Goal: Transaction & Acquisition: Purchase product/service

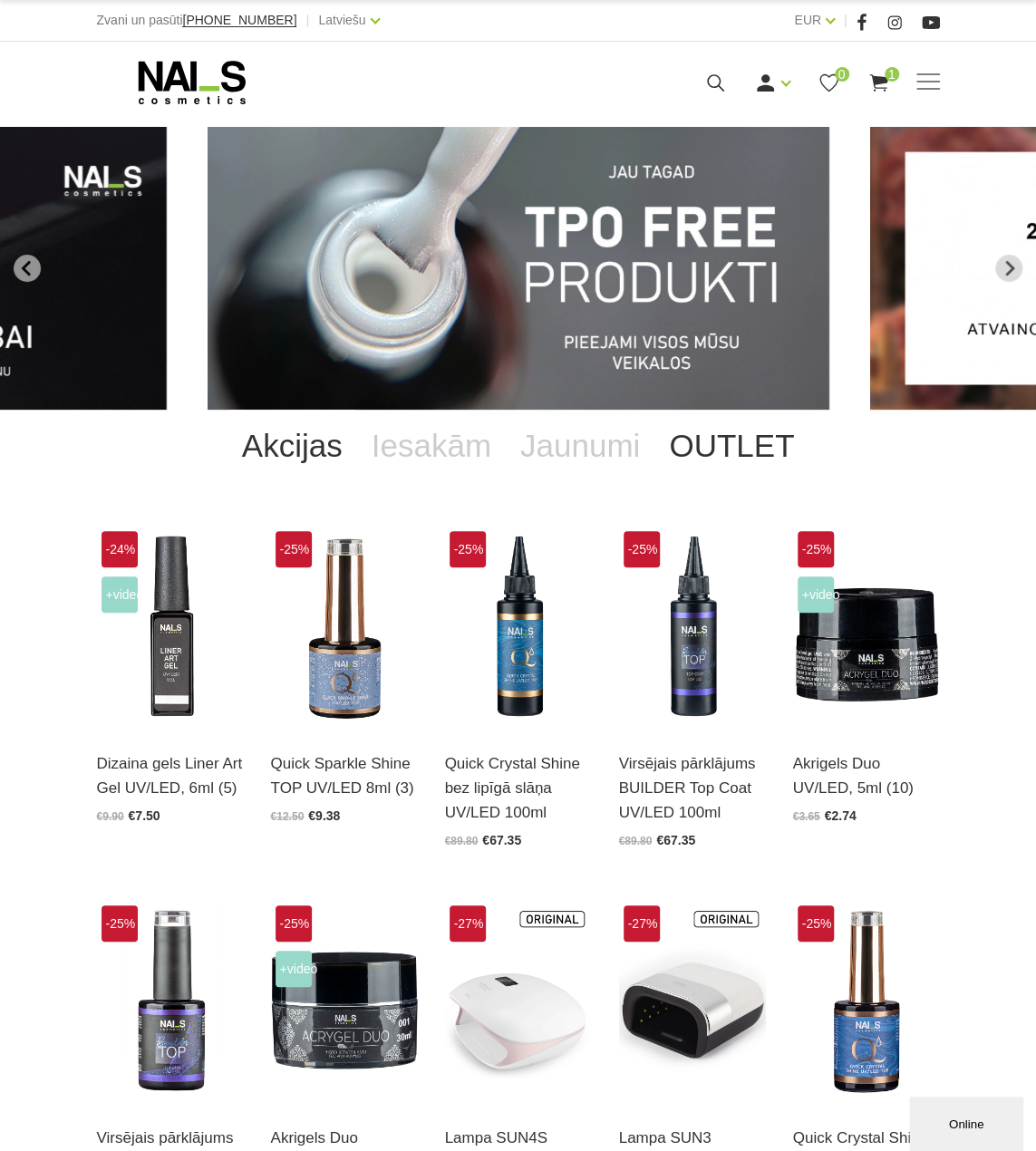
click at [756, 449] on link "OUTLET" at bounding box center [732, 445] width 154 height 73
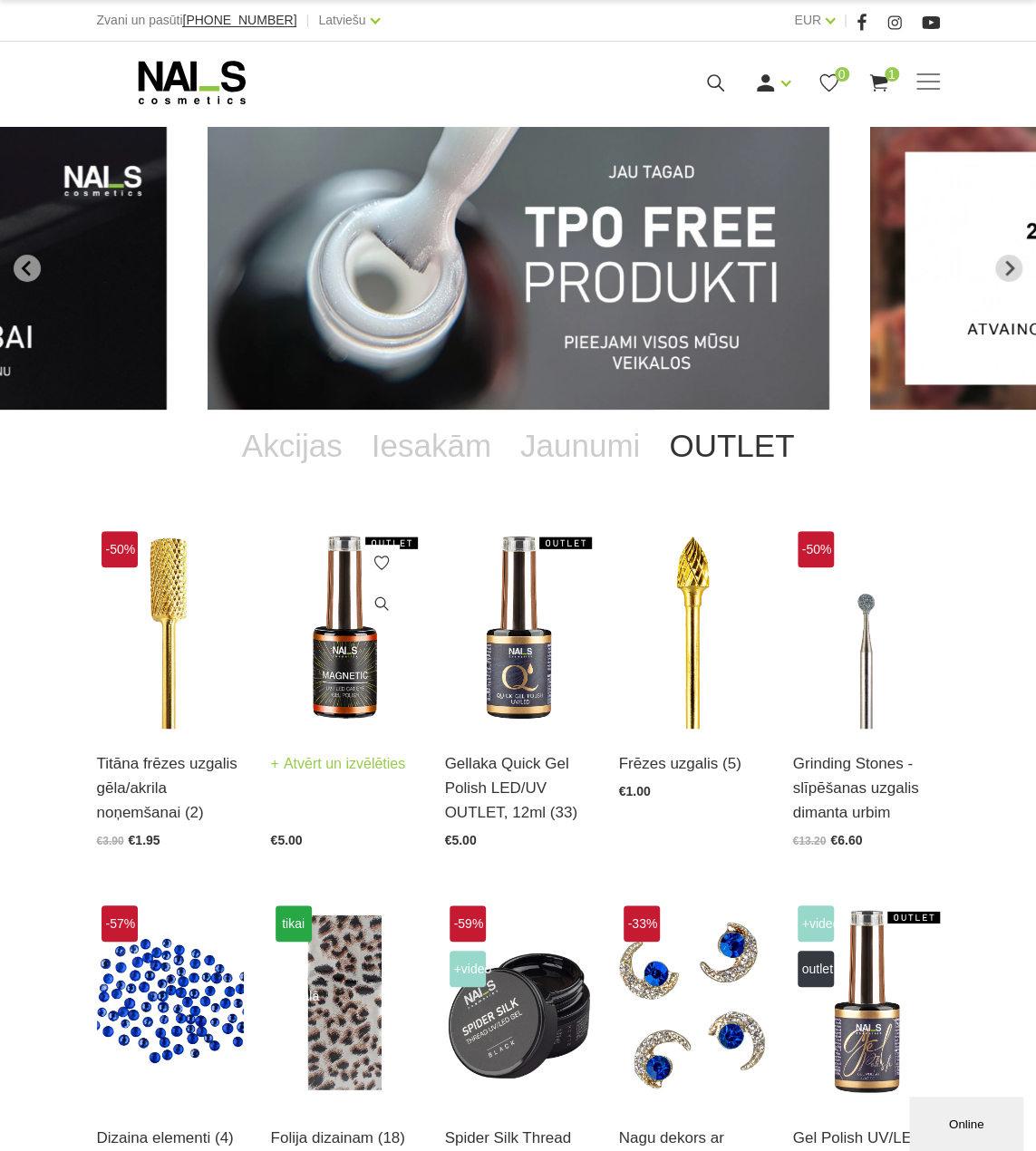
click at [336, 701] on img at bounding box center [344, 627] width 147 height 202
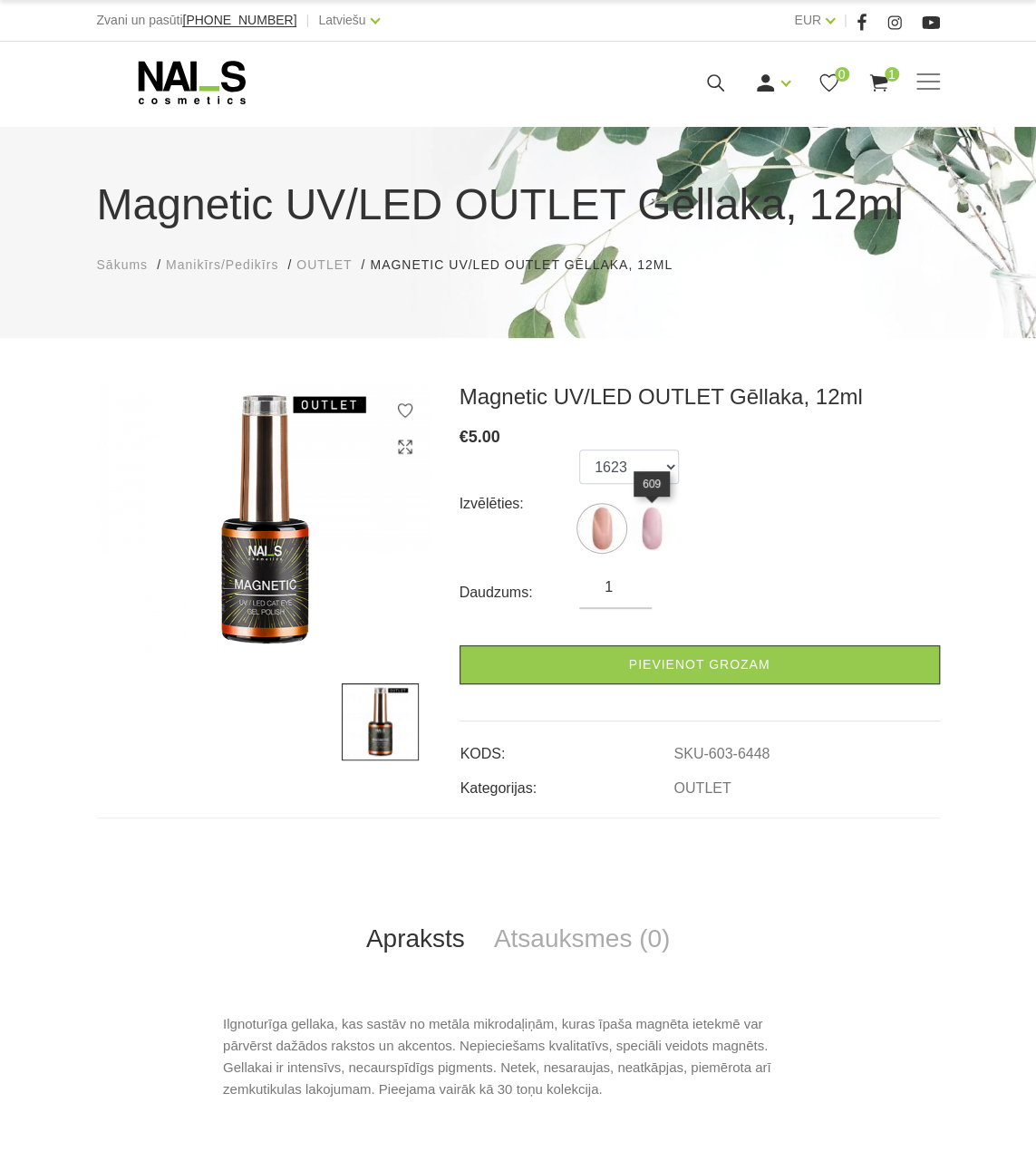
click at [642, 532] on img at bounding box center [651, 528] width 45 height 45
select select "6494"
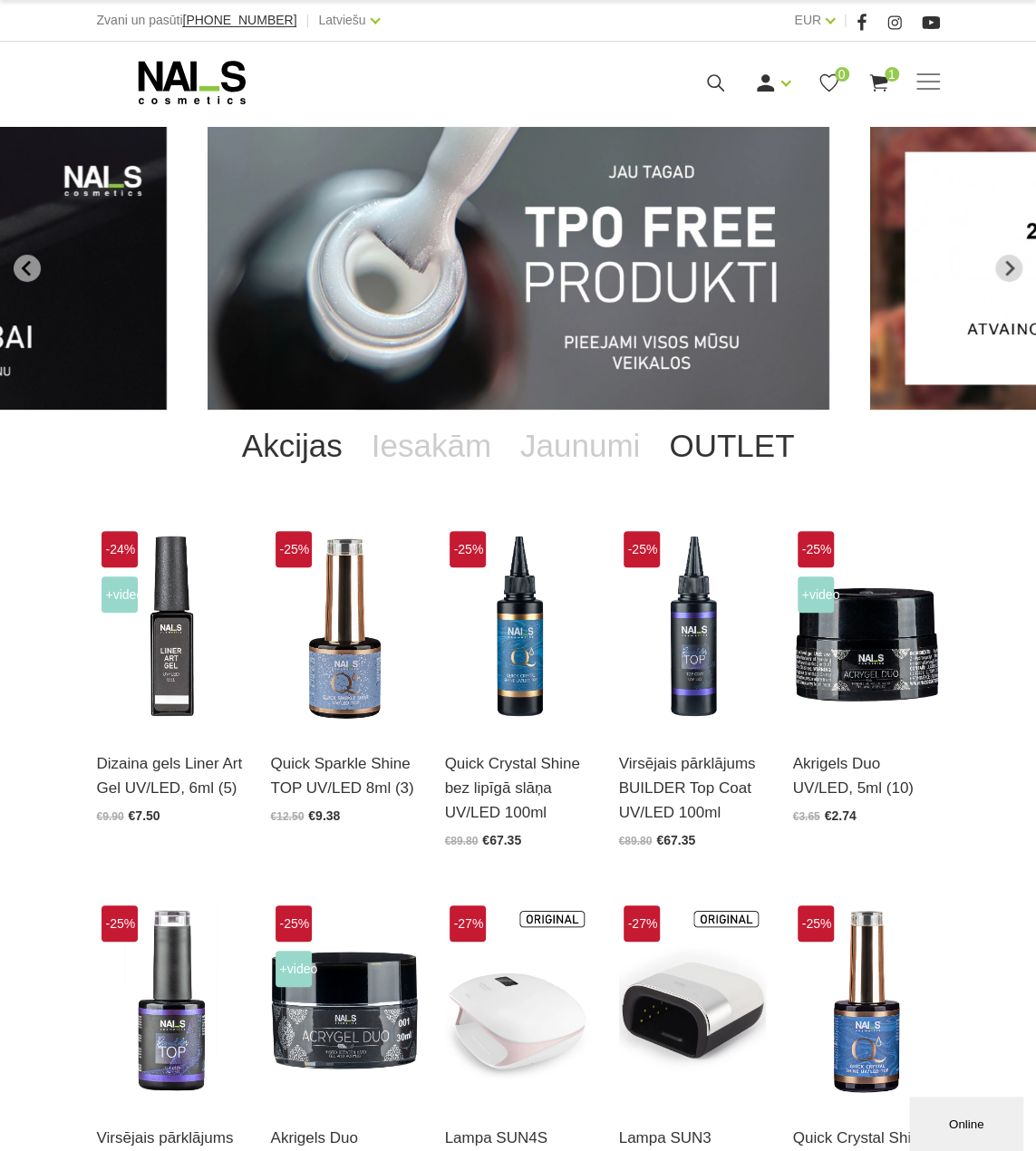
click at [754, 439] on link "OUTLET" at bounding box center [732, 445] width 154 height 73
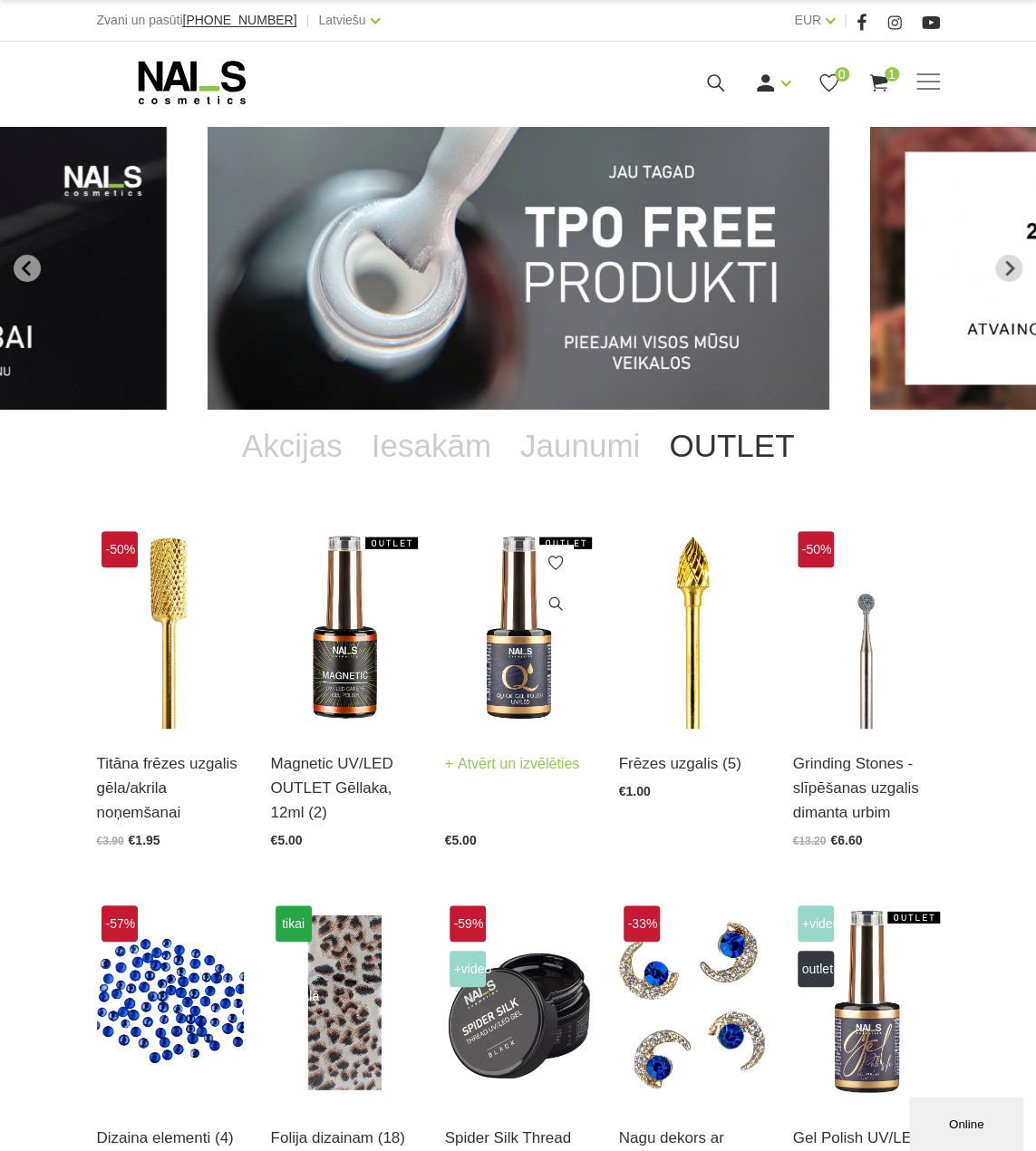
click at [506, 657] on img at bounding box center [518, 627] width 147 height 202
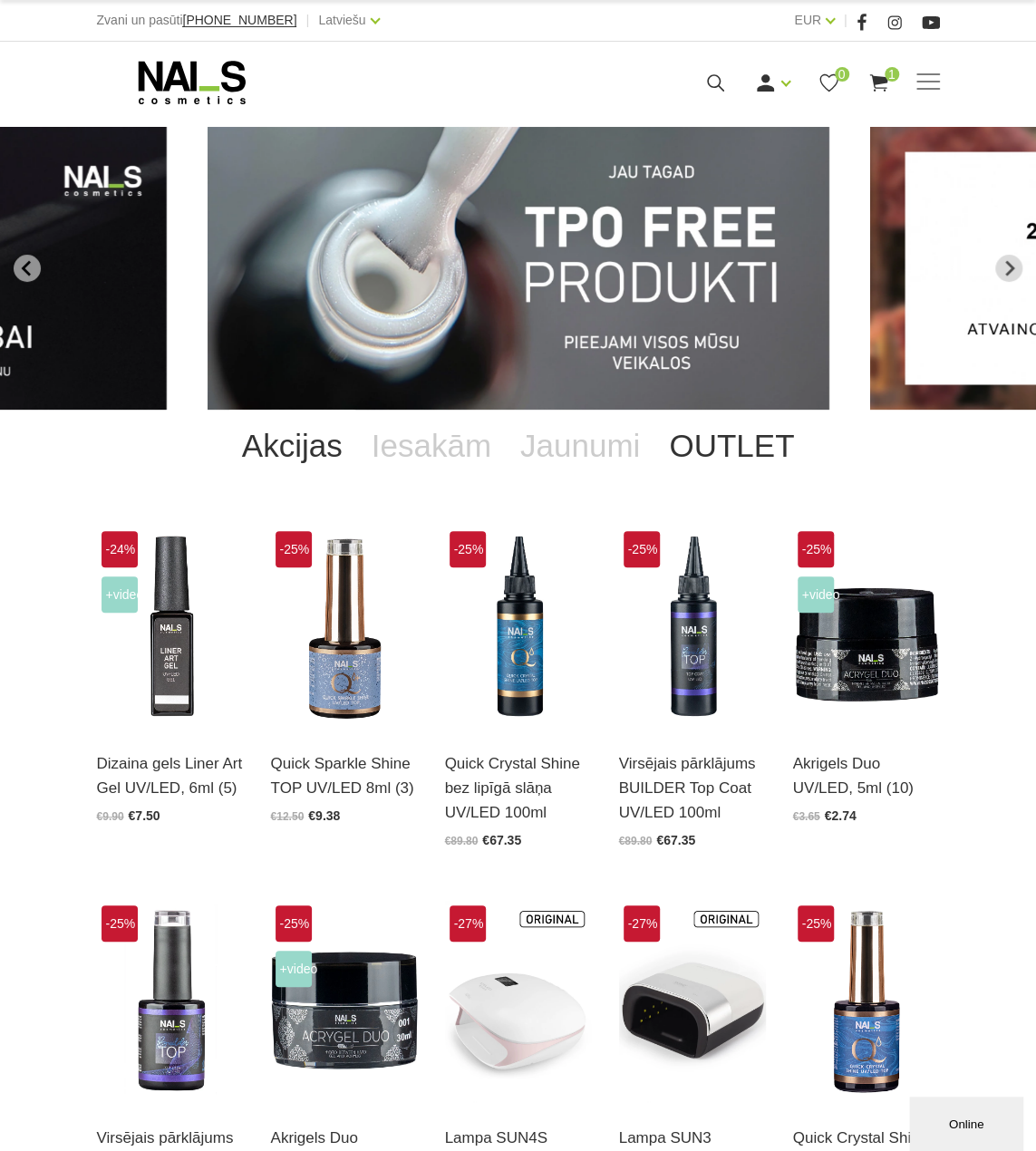
click at [747, 447] on link "OUTLET" at bounding box center [732, 445] width 154 height 73
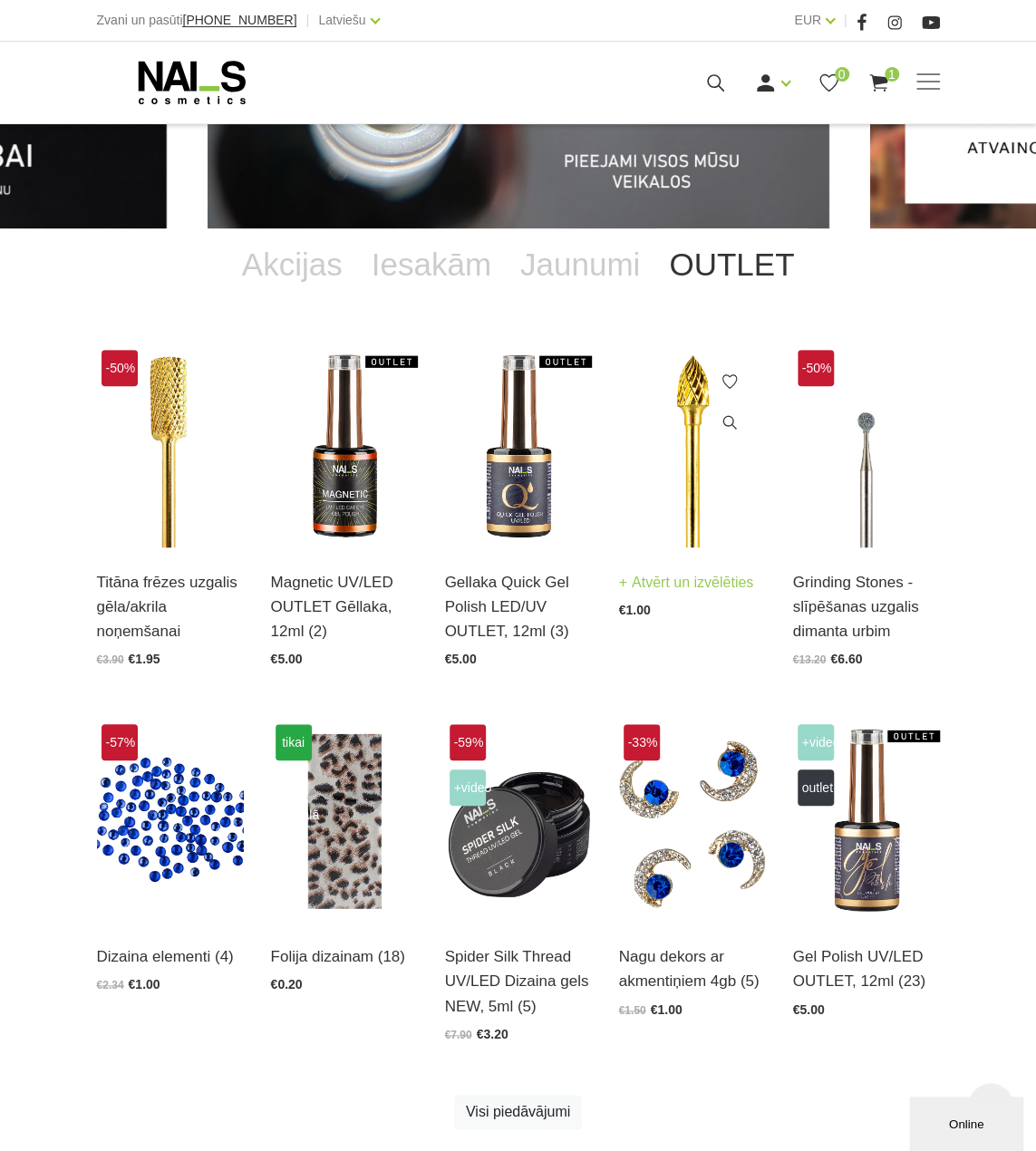
scroll to position [453, 0]
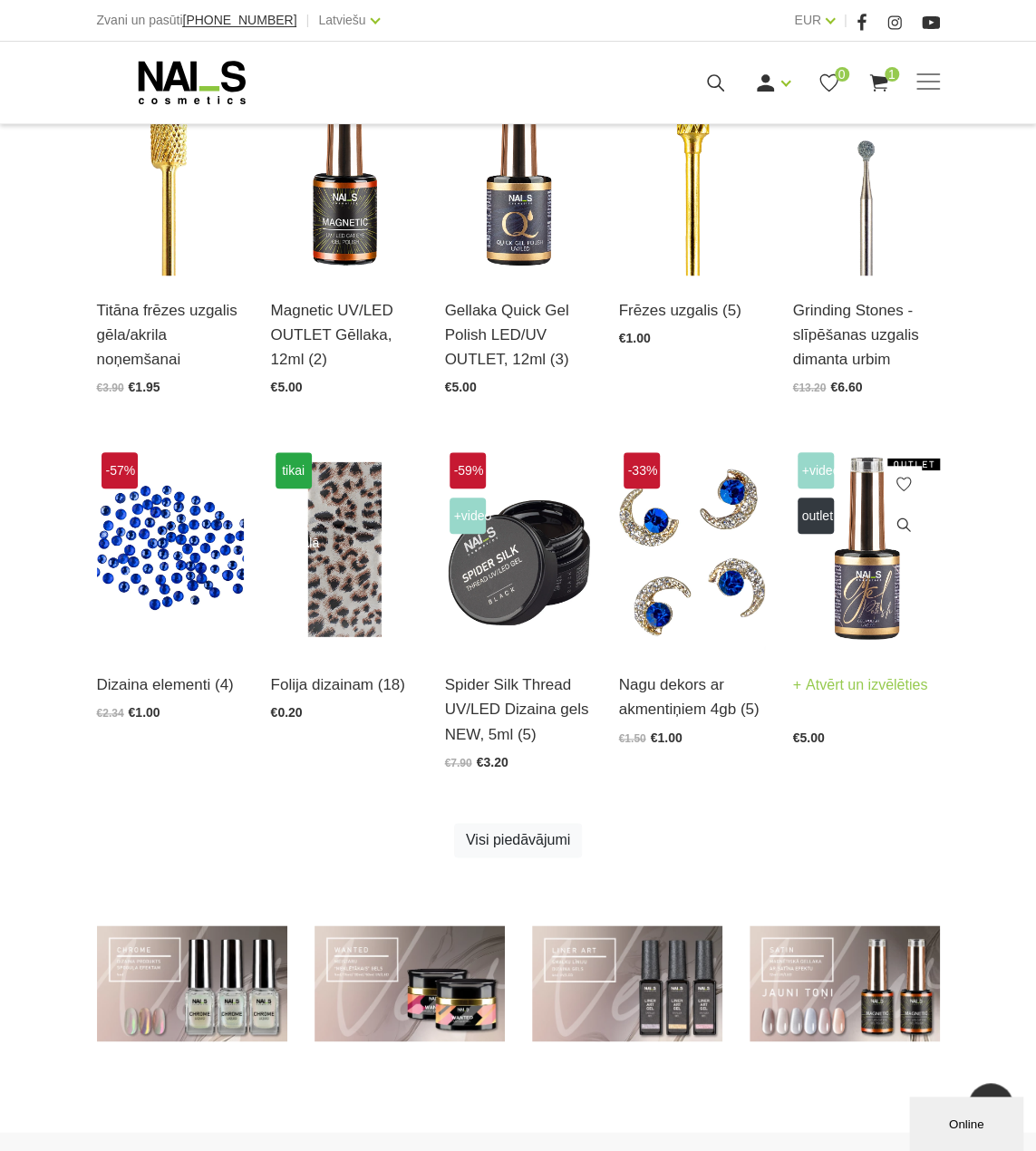
click at [853, 615] on img at bounding box center [866, 548] width 147 height 202
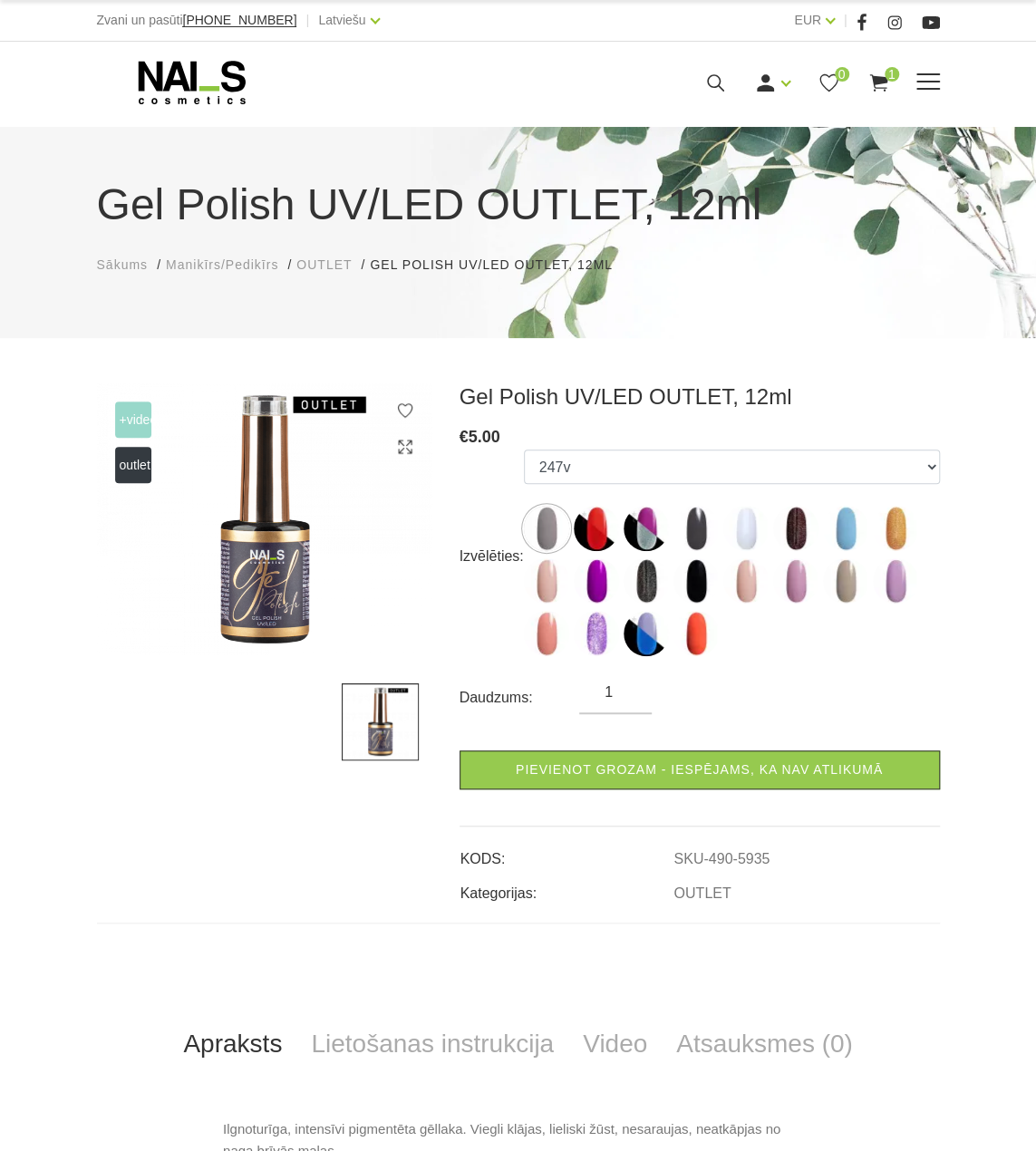
click at [160, 77] on use at bounding box center [191, 82] width 107 height 43
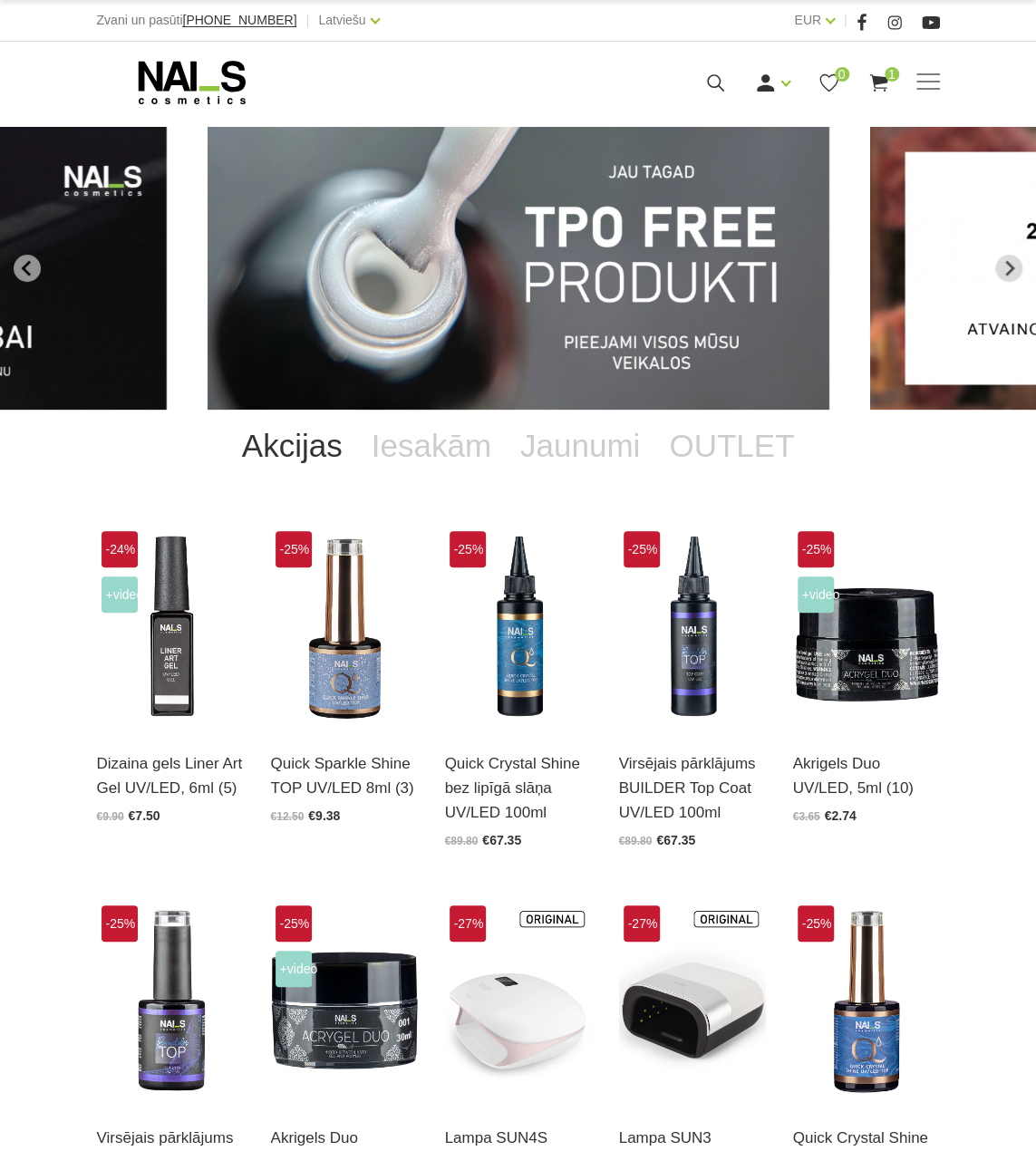
click at [917, 80] on span at bounding box center [929, 81] width 24 height 2
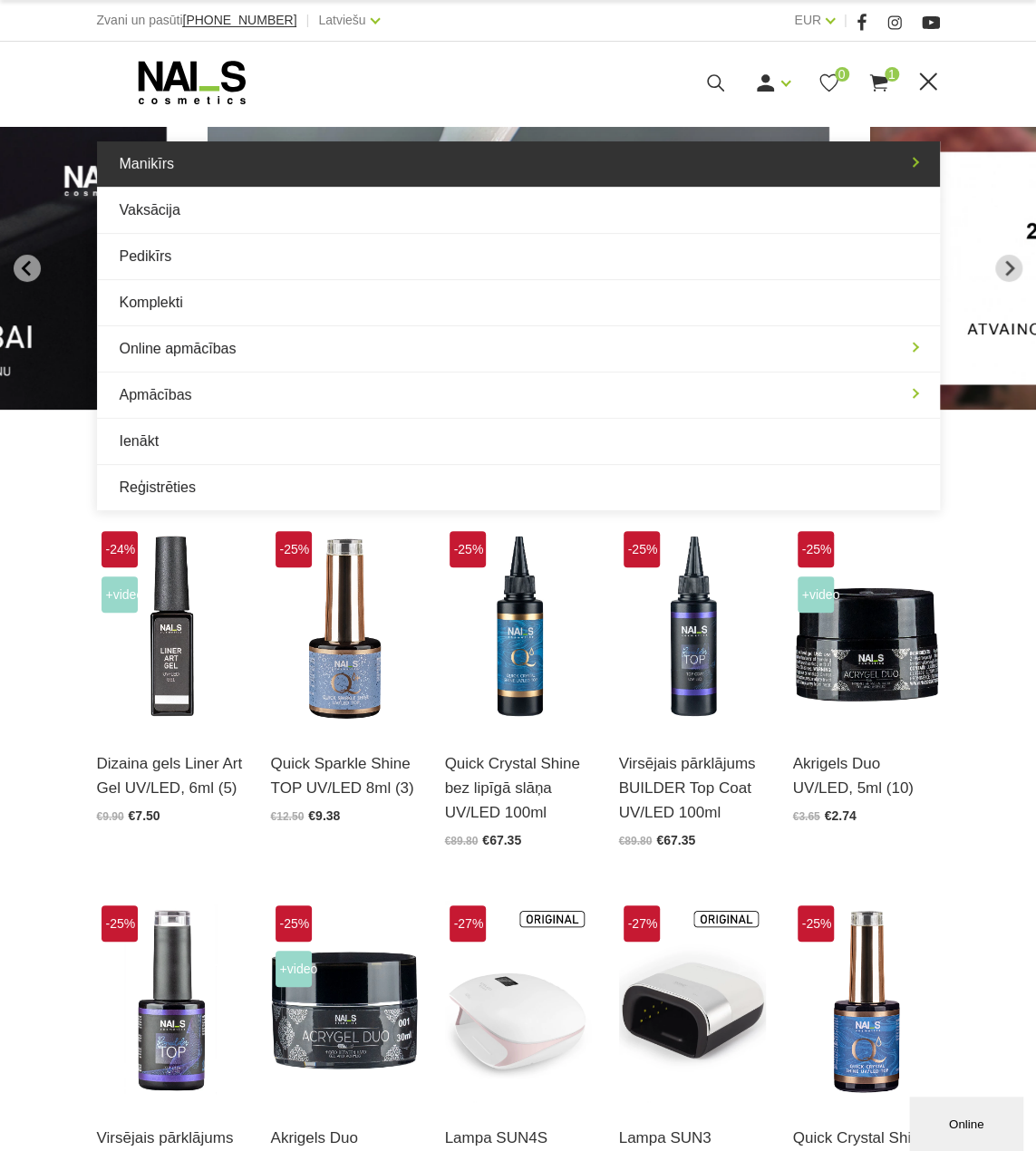
click at [288, 181] on link "Manikīrs" at bounding box center [518, 163] width 843 height 45
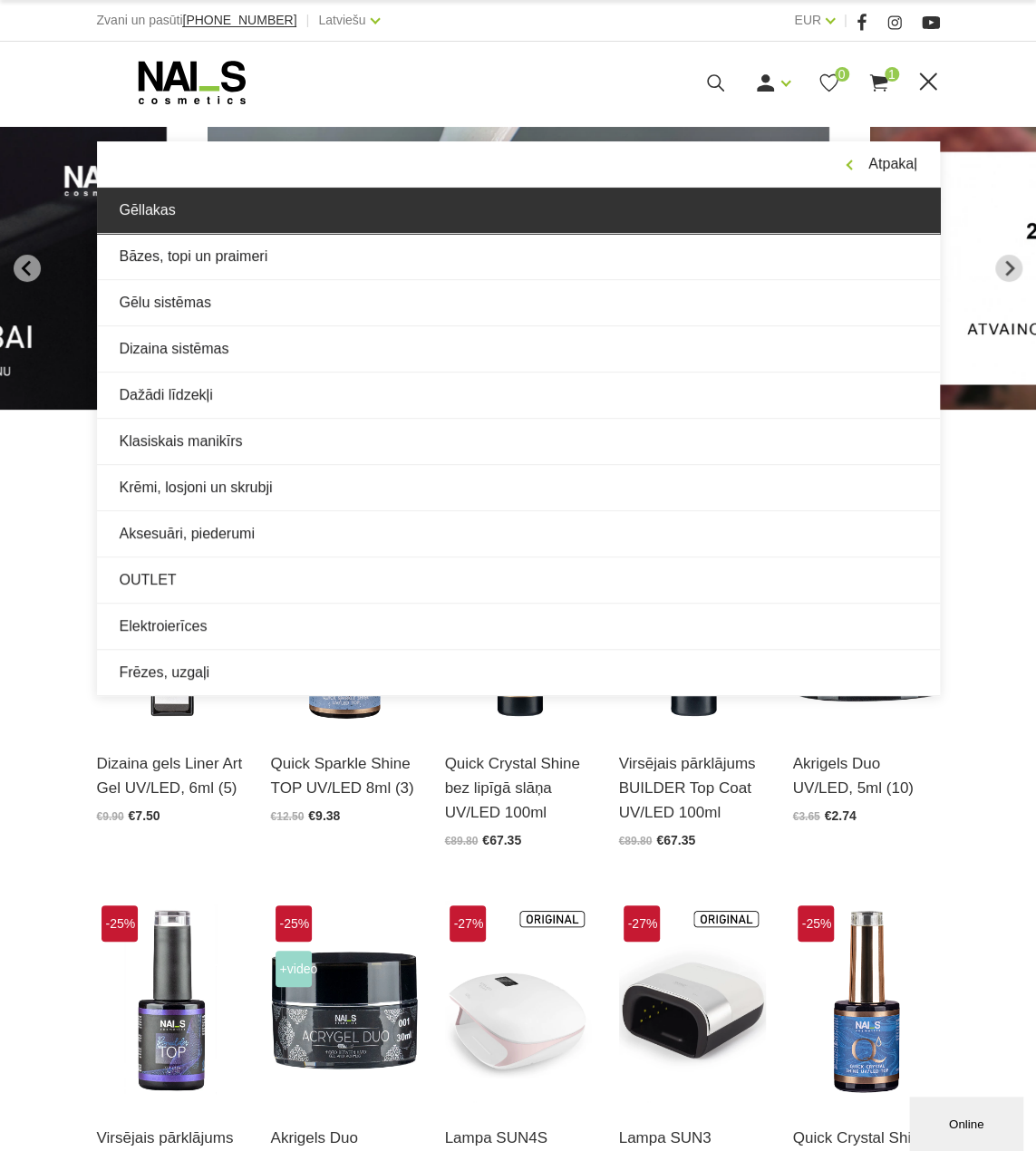
click at [243, 209] on link "Gēllakas" at bounding box center [518, 209] width 843 height 45
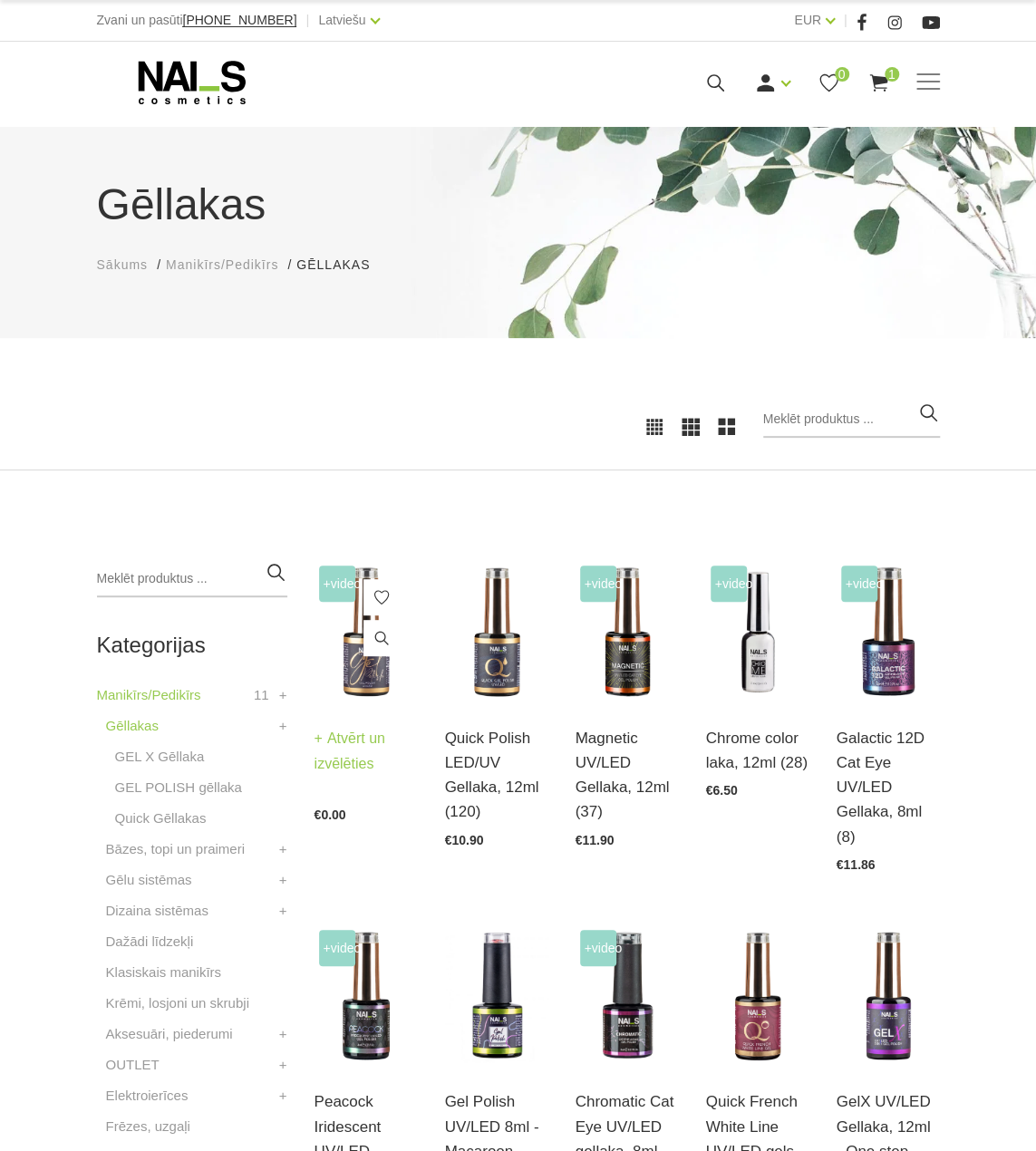
click at [353, 680] on img at bounding box center [366, 632] width 103 height 142
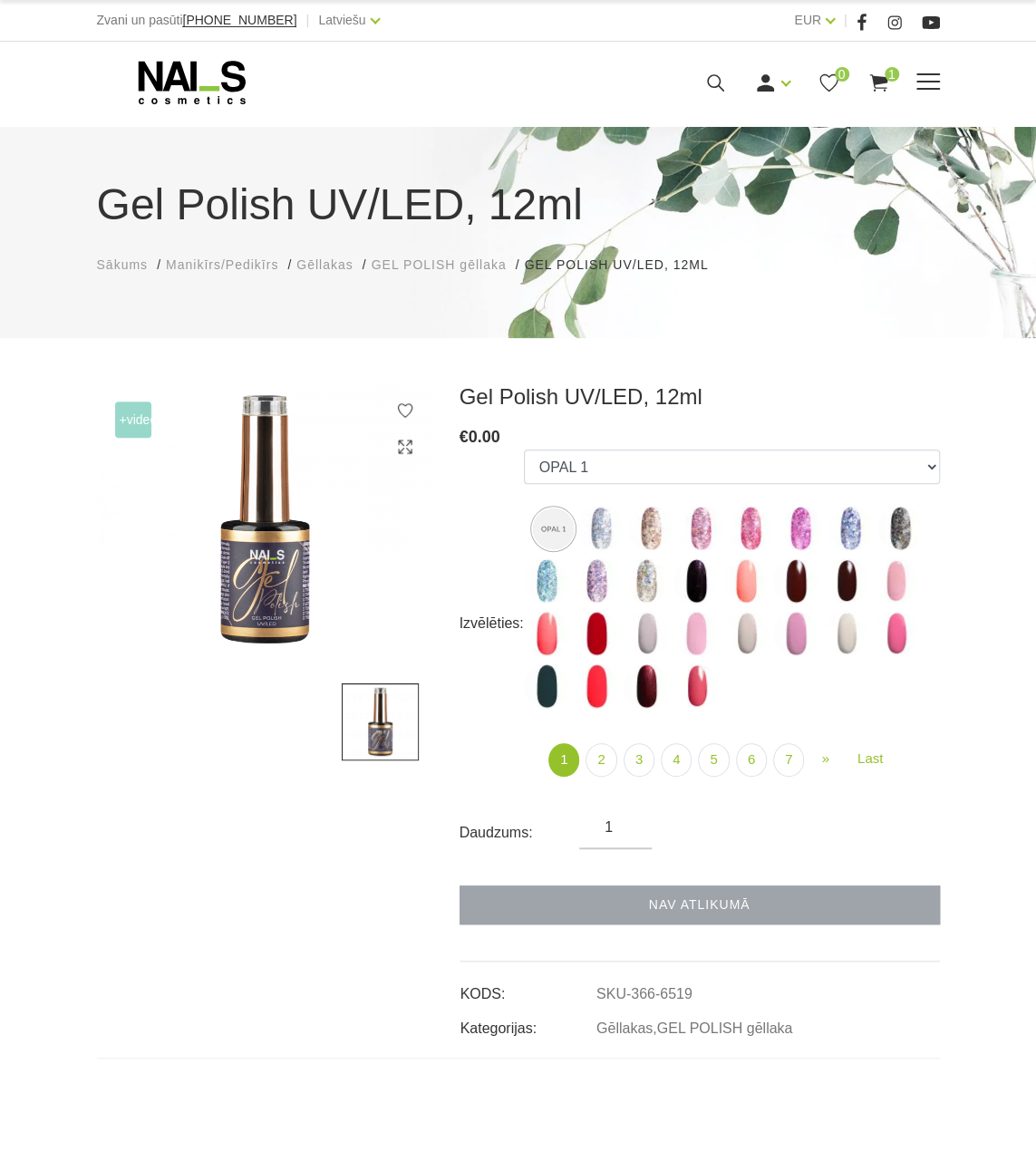
click at [203, 80] on icon at bounding box center [192, 82] width 190 height 45
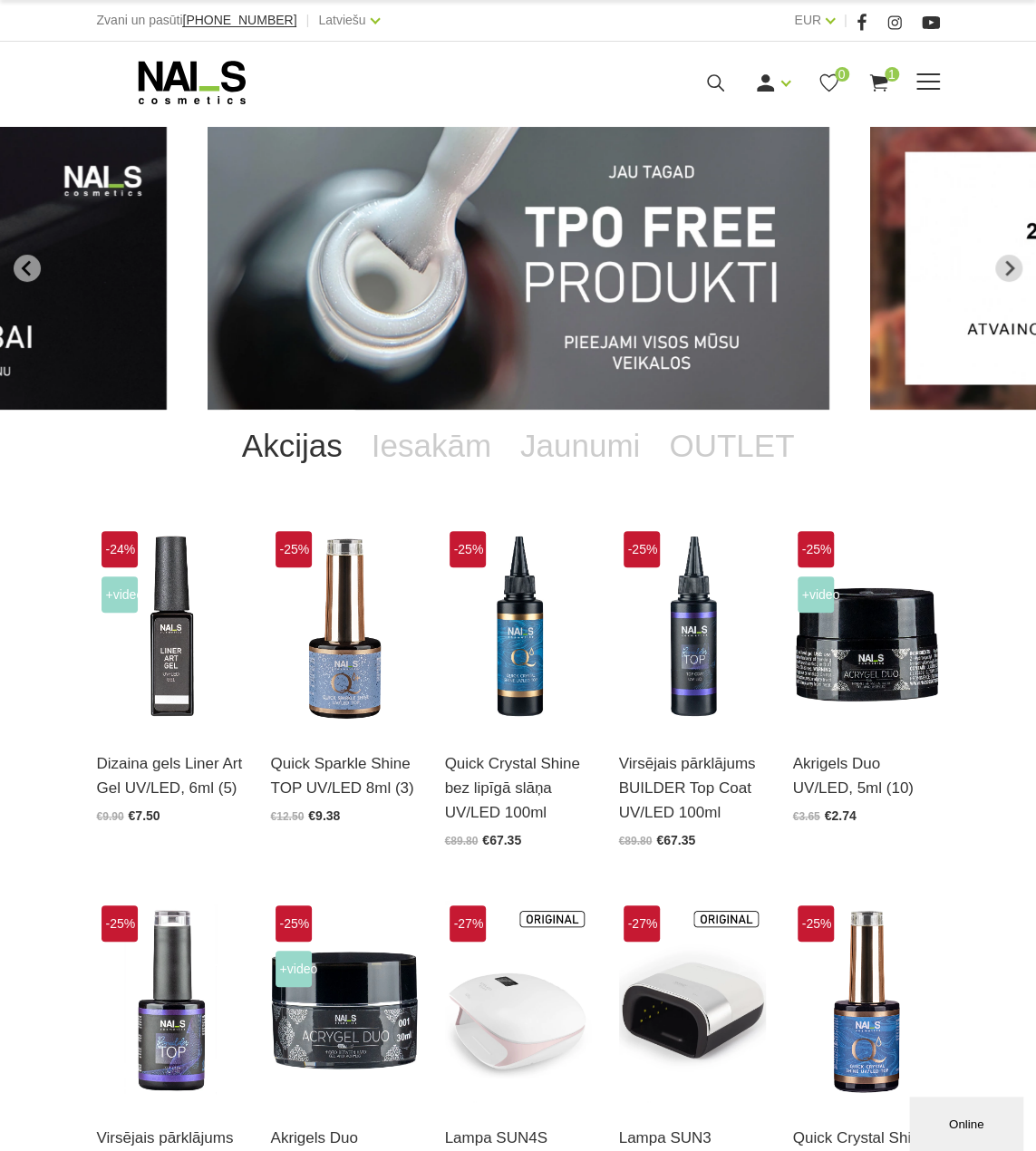
click at [184, 66] on icon at bounding box center [192, 82] width 190 height 45
click at [1012, 267] on icon "Next slide" at bounding box center [1010, 267] width 9 height 16
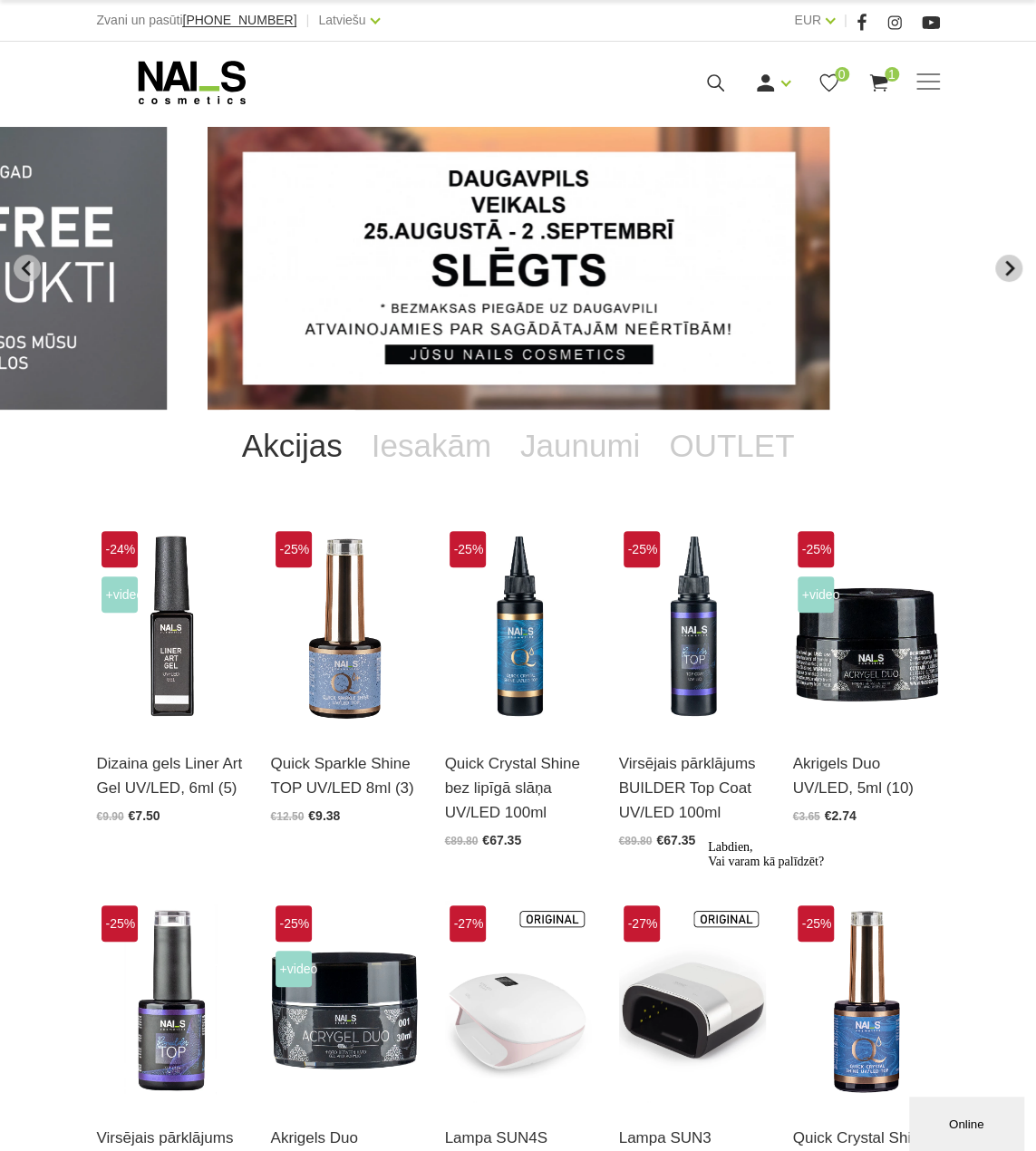
click at [1012, 267] on icon "Next slide" at bounding box center [1010, 267] width 9 height 16
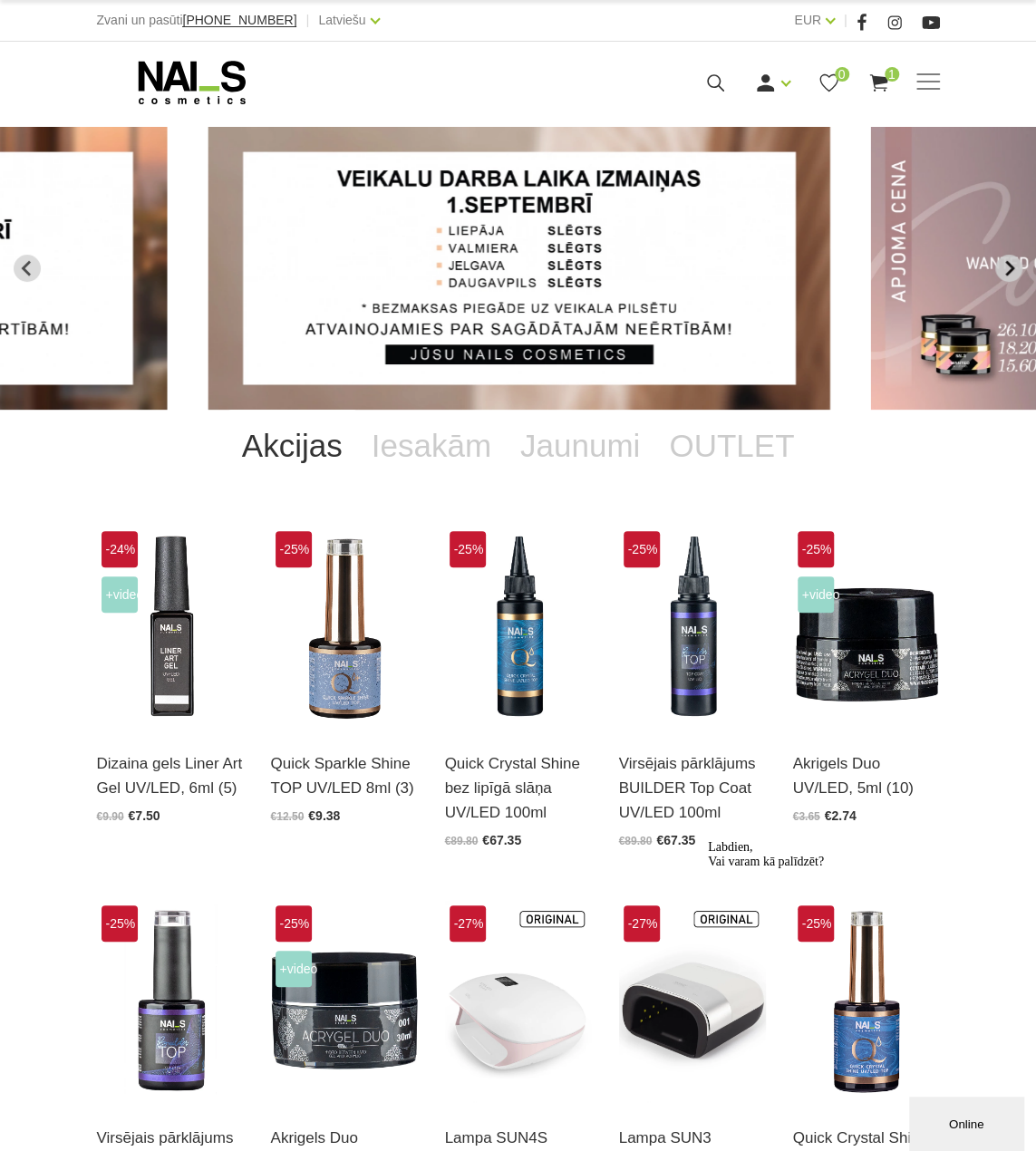
click at [1012, 267] on icon "Next slide" at bounding box center [1010, 267] width 9 height 16
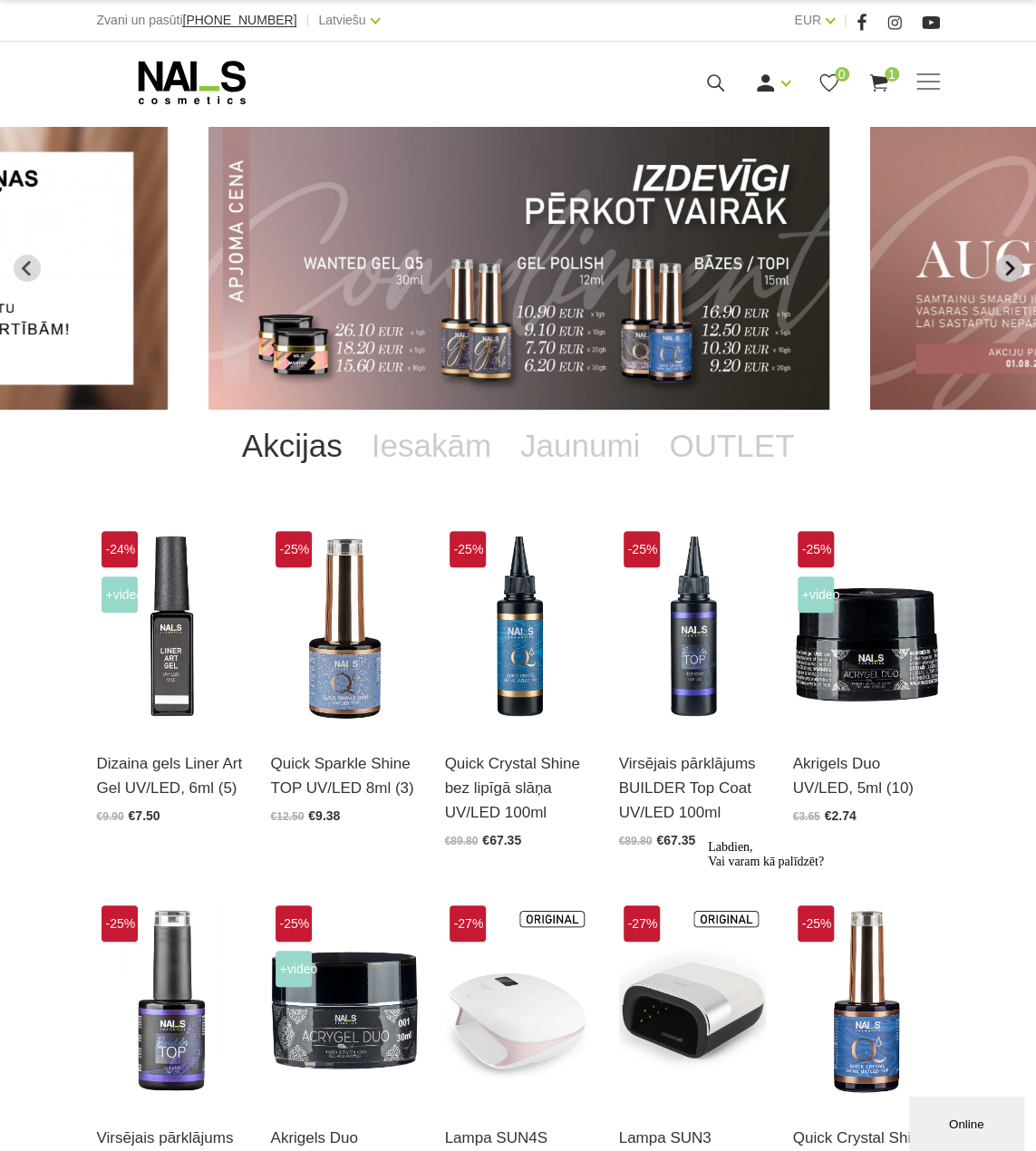
click at [1012, 267] on icon "Next slide" at bounding box center [1010, 267] width 9 height 16
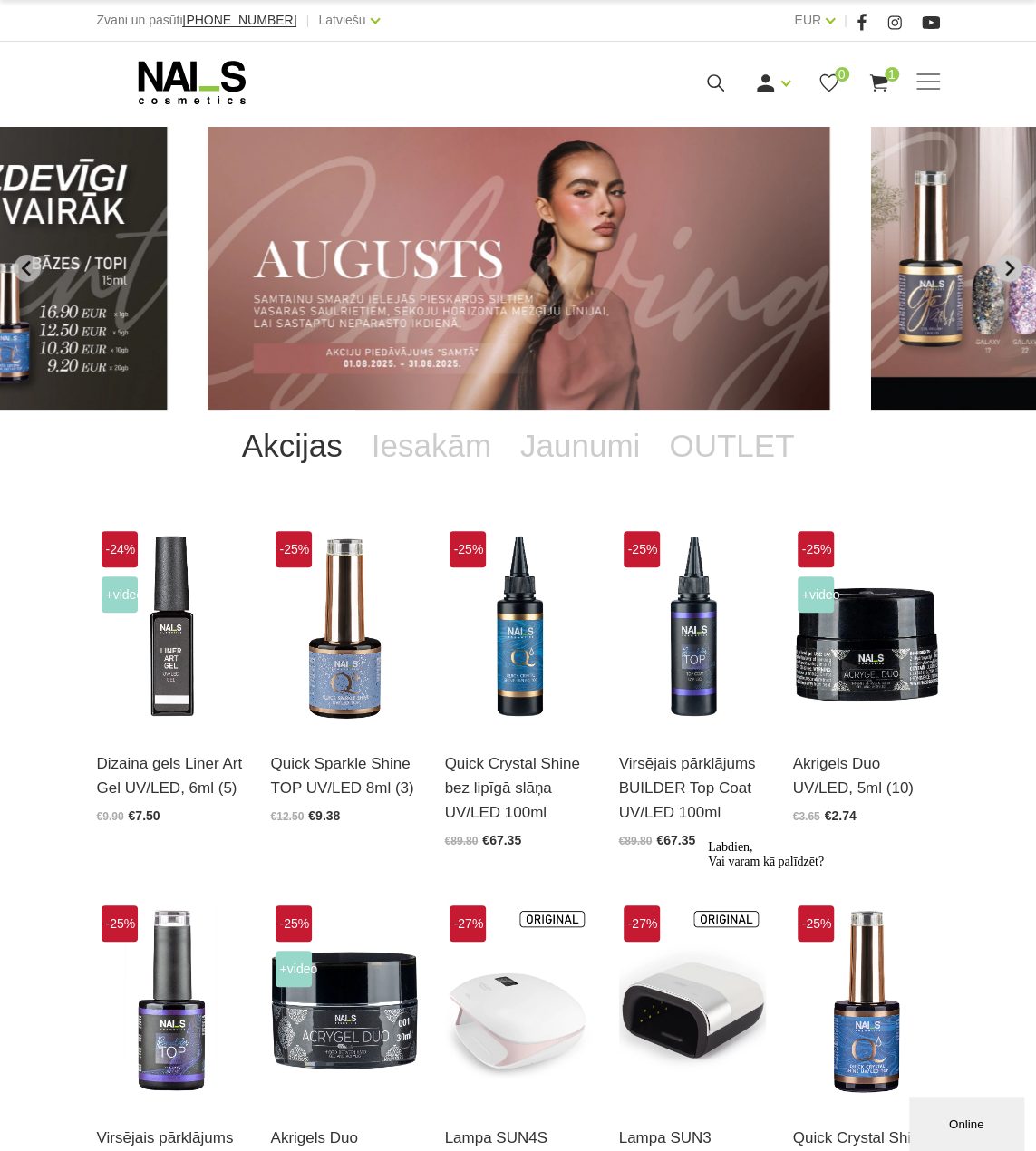
click at [1012, 268] on icon "Next slide" at bounding box center [1010, 267] width 9 height 16
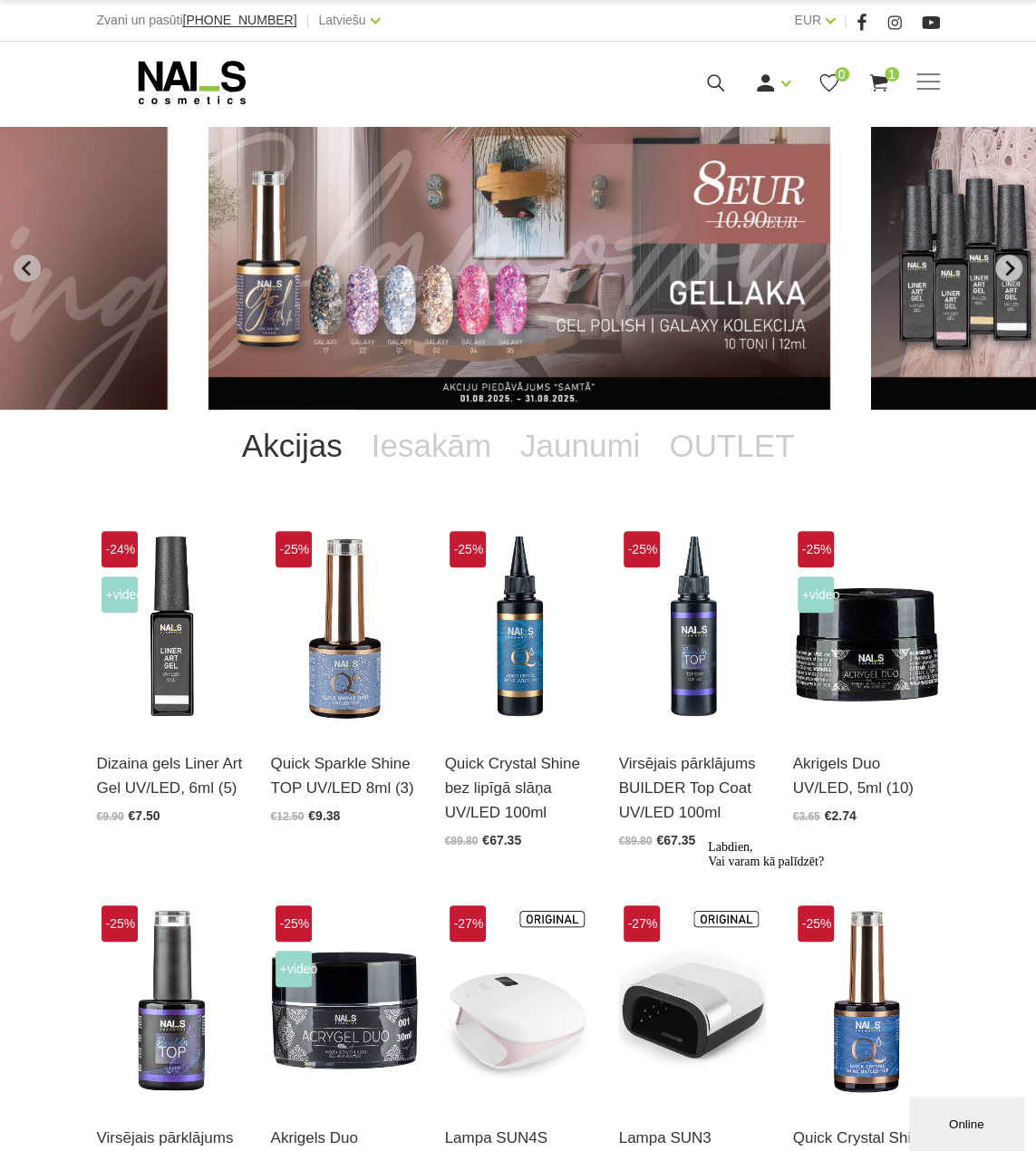
click at [1006, 266] on icon "Next slide" at bounding box center [1009, 268] width 17 height 17
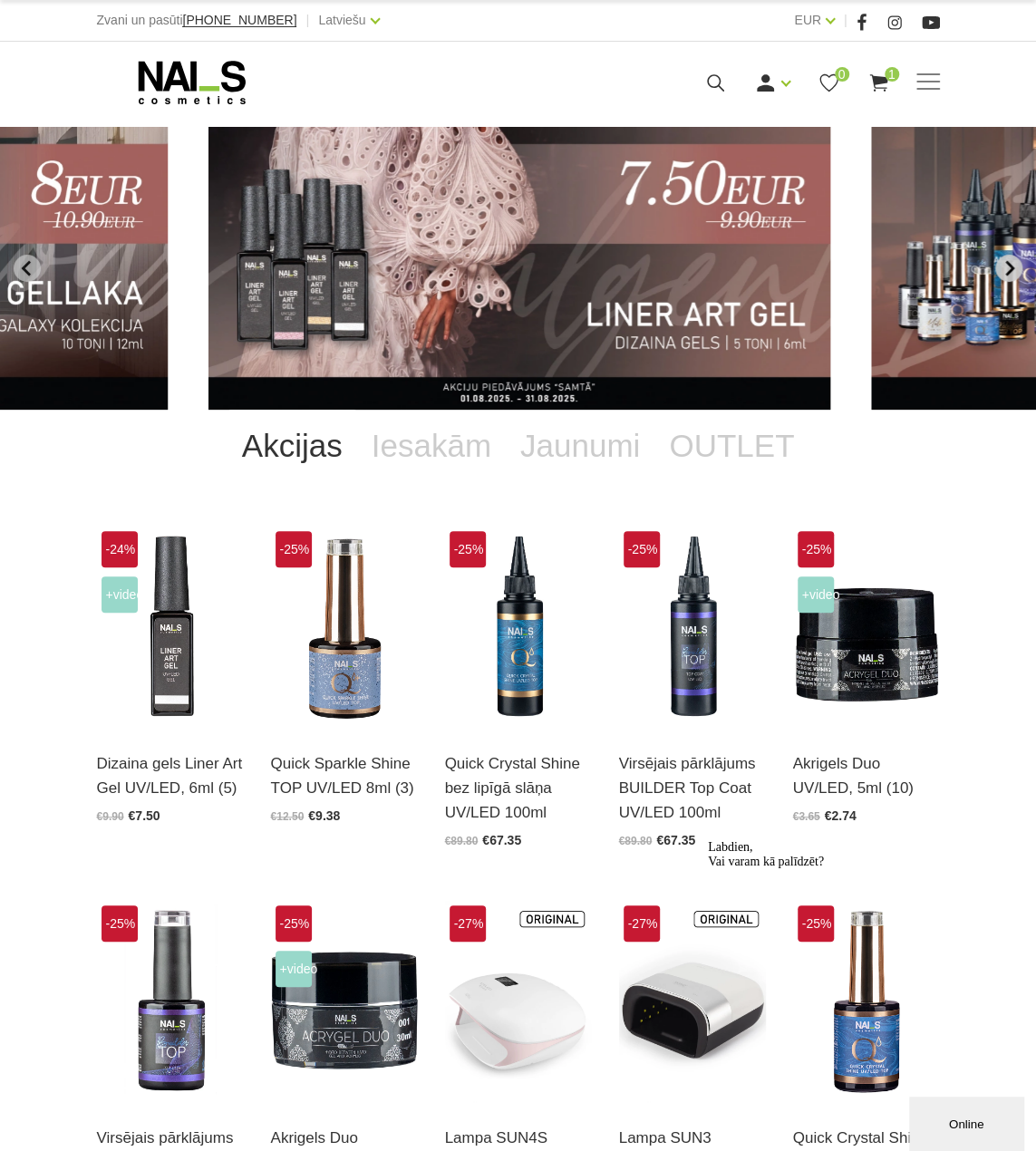
click at [1001, 271] on icon "Next slide" at bounding box center [1009, 268] width 17 height 17
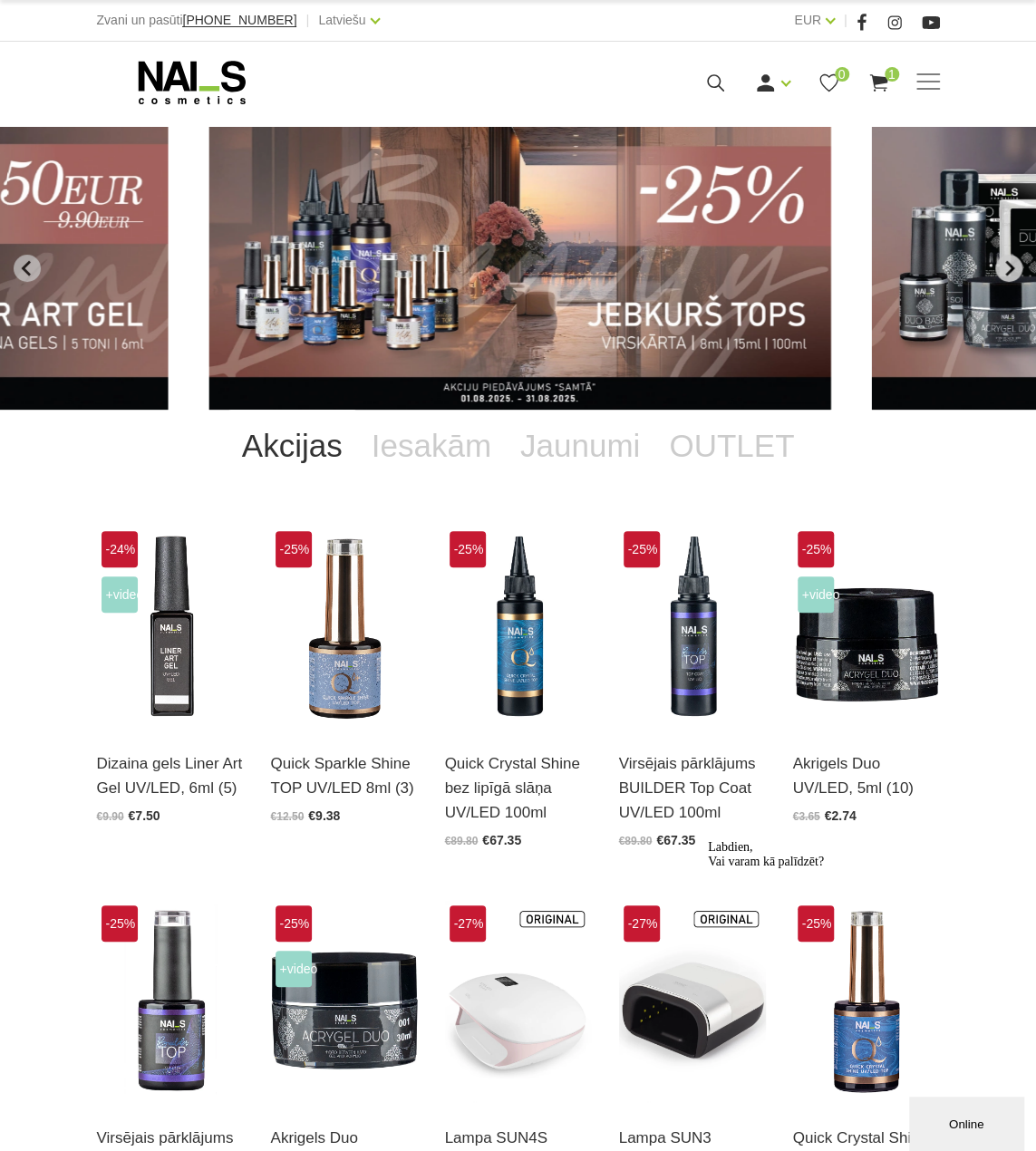
click at [1003, 273] on icon "Next slide" at bounding box center [1009, 268] width 17 height 17
